Goal: Transaction & Acquisition: Book appointment/travel/reservation

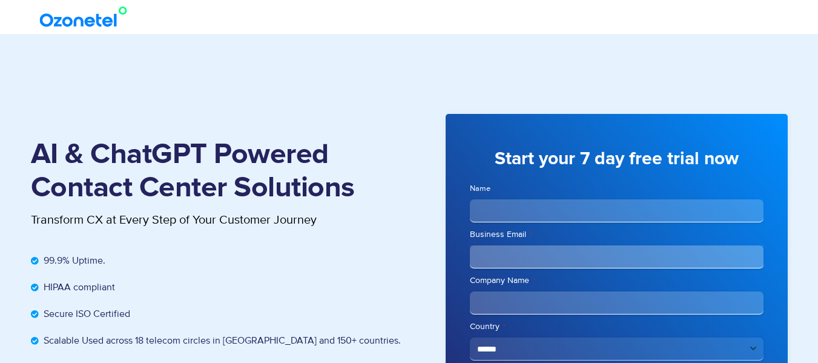
click at [62, 13] on img at bounding box center [86, 17] width 98 height 22
click at [66, 33] on div at bounding box center [409, 17] width 757 height 34
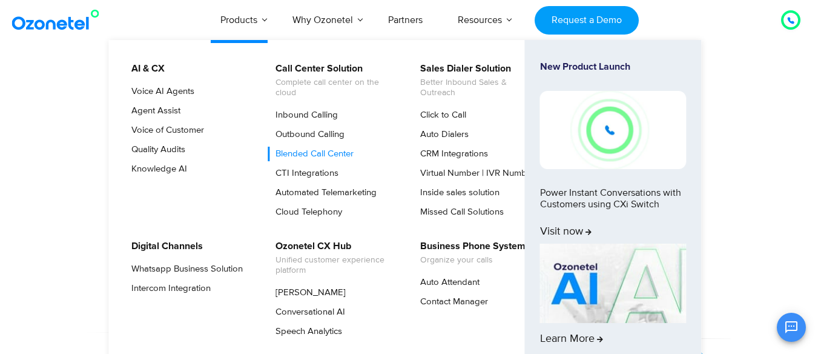
click at [324, 151] on link "Blended Call Center" at bounding box center [312, 154] width 88 height 15
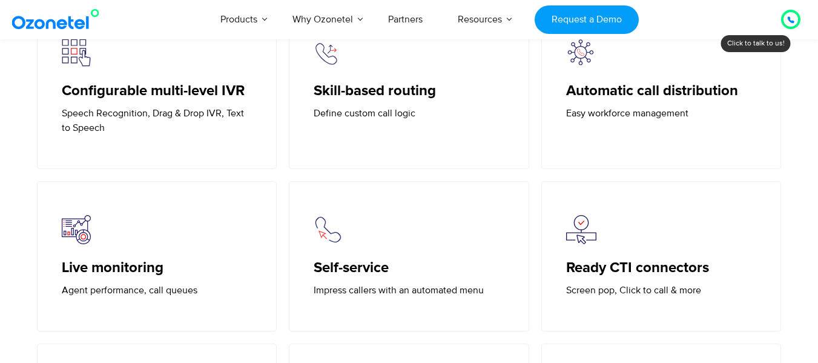
scroll to position [1635, 0]
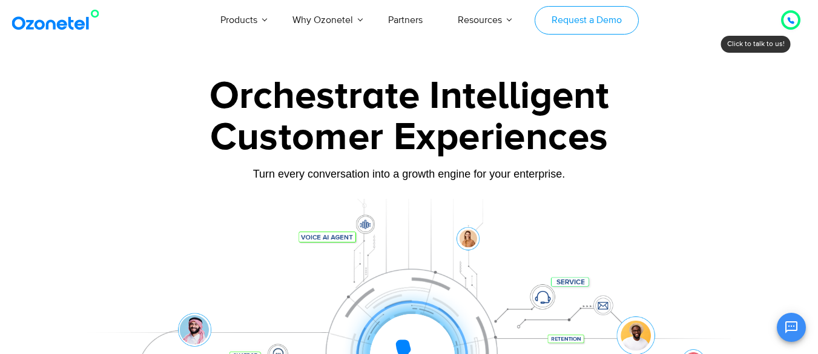
click at [584, 7] on link "Request a Demo" at bounding box center [587, 20] width 104 height 28
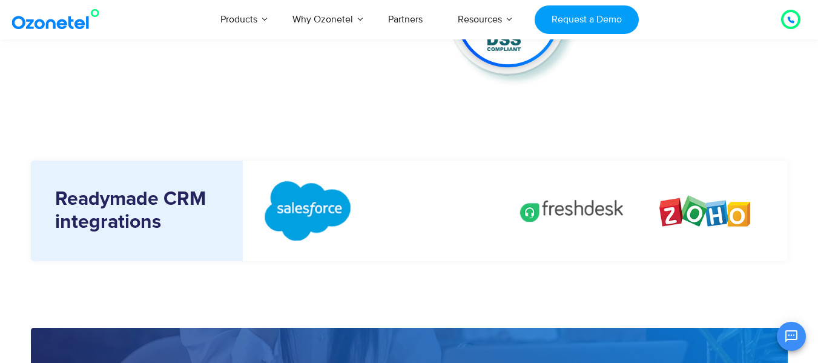
scroll to position [1453, 0]
